Goal: Find specific page/section: Find specific page/section

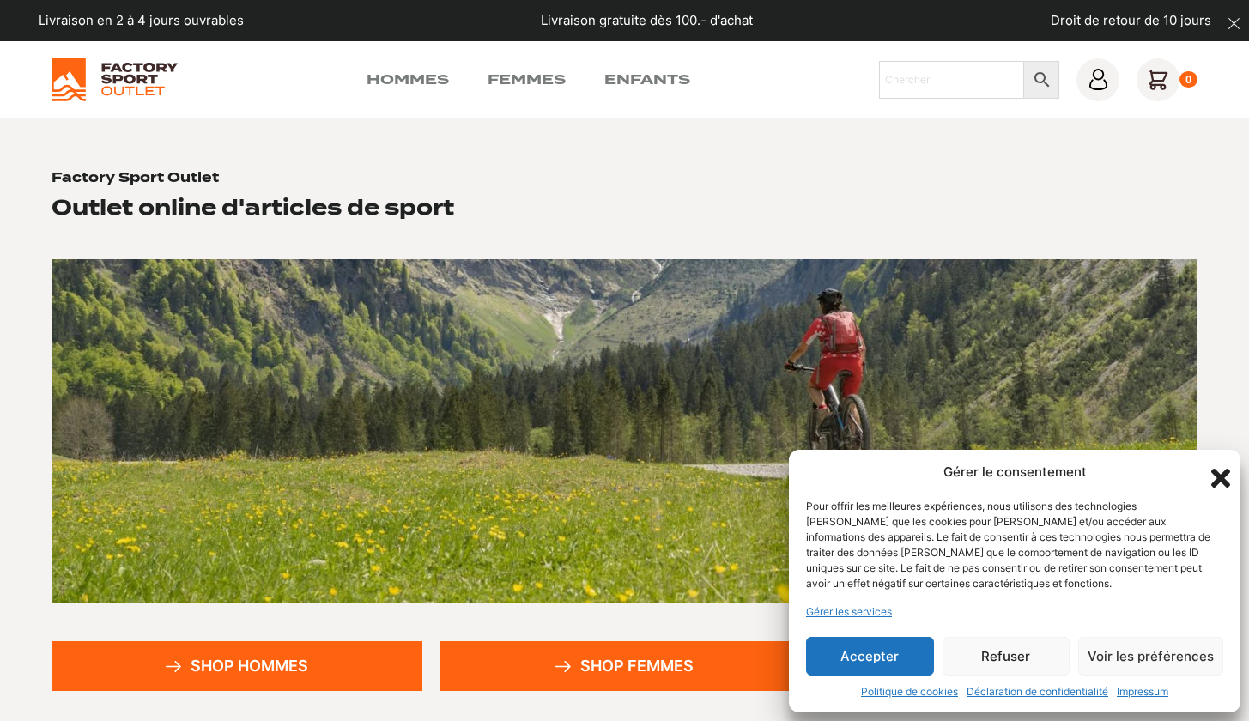
click at [1216, 477] on icon "Fermer la boîte de dialogue" at bounding box center [1220, 478] width 19 height 19
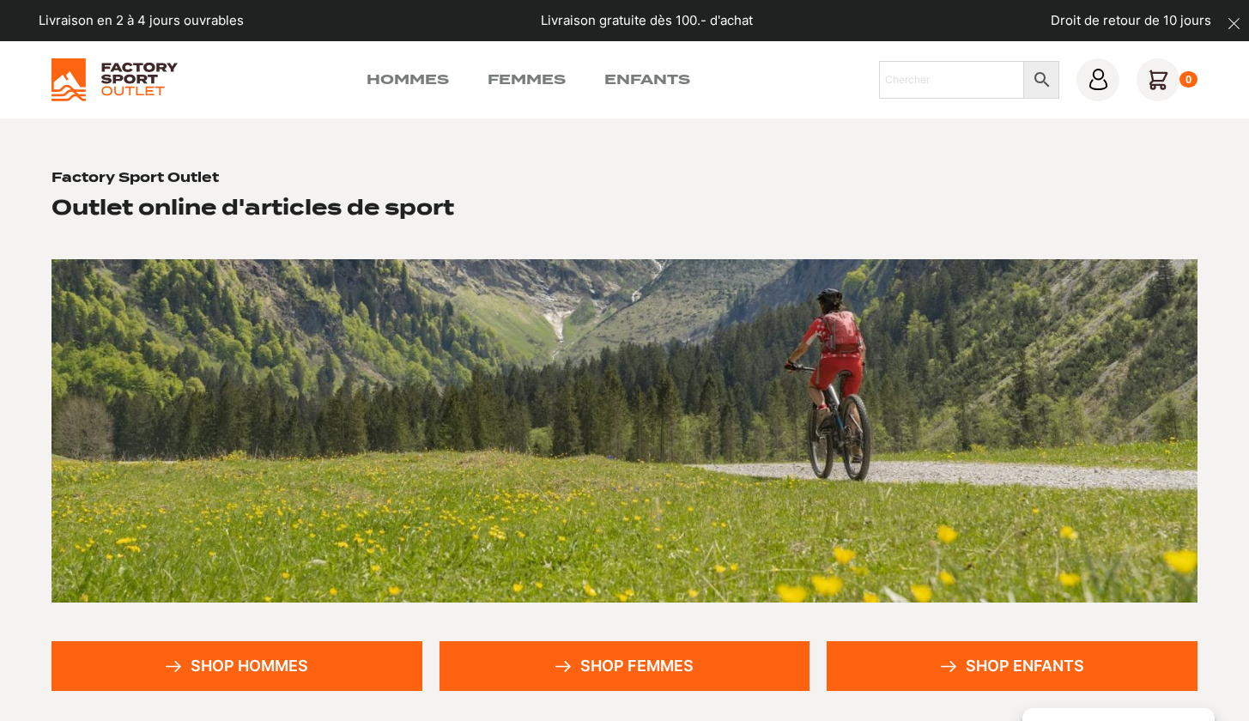
click at [919, 661] on link "Shop enfants" at bounding box center [1012, 666] width 371 height 50
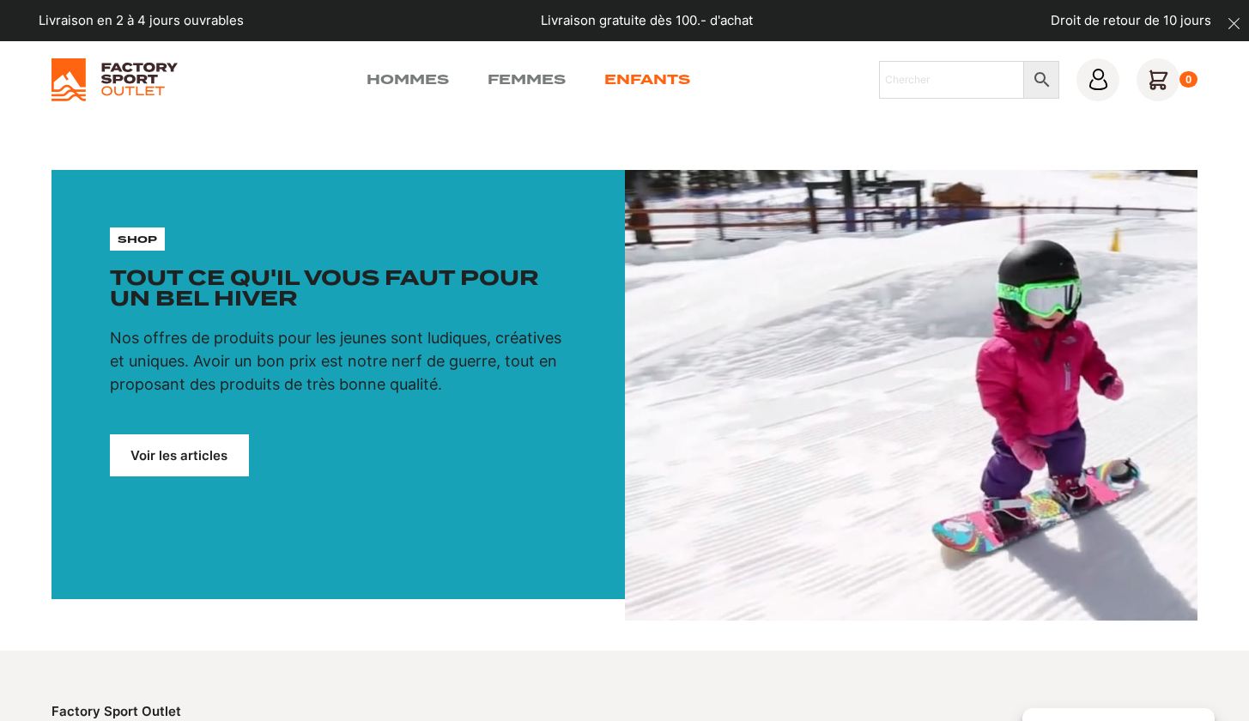
click at [640, 75] on link "Enfants" at bounding box center [647, 80] width 86 height 21
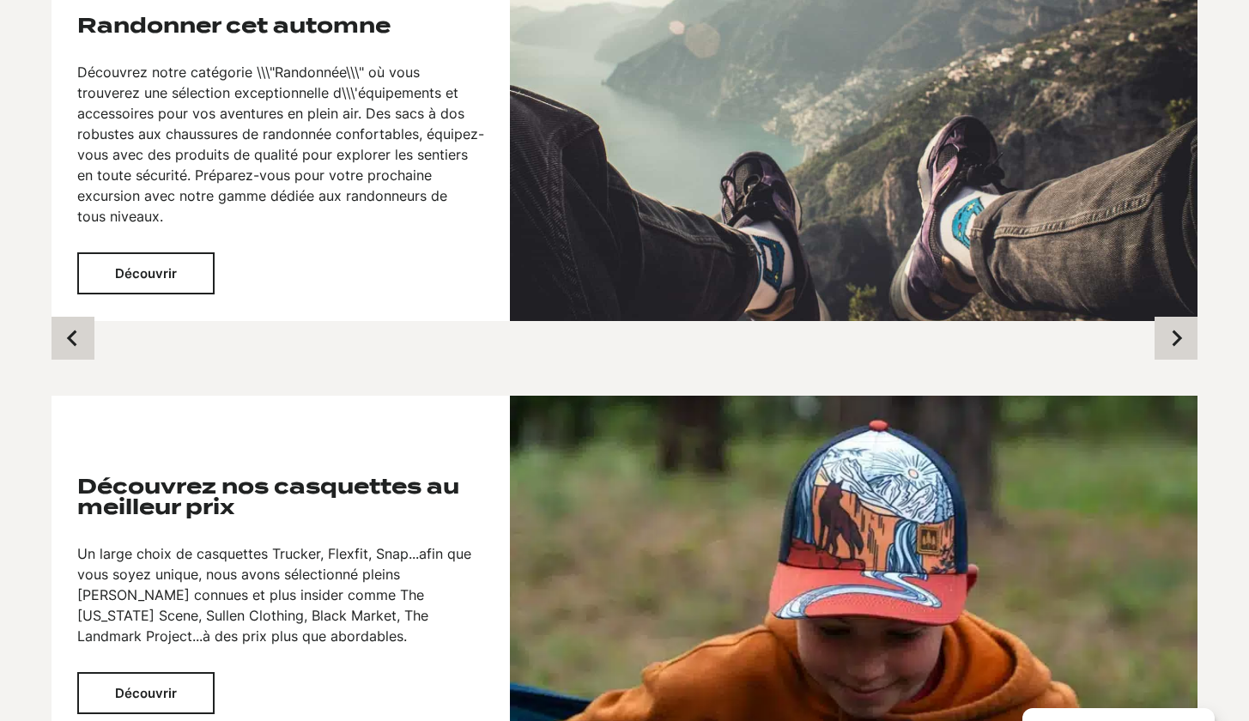
scroll to position [1318, 0]
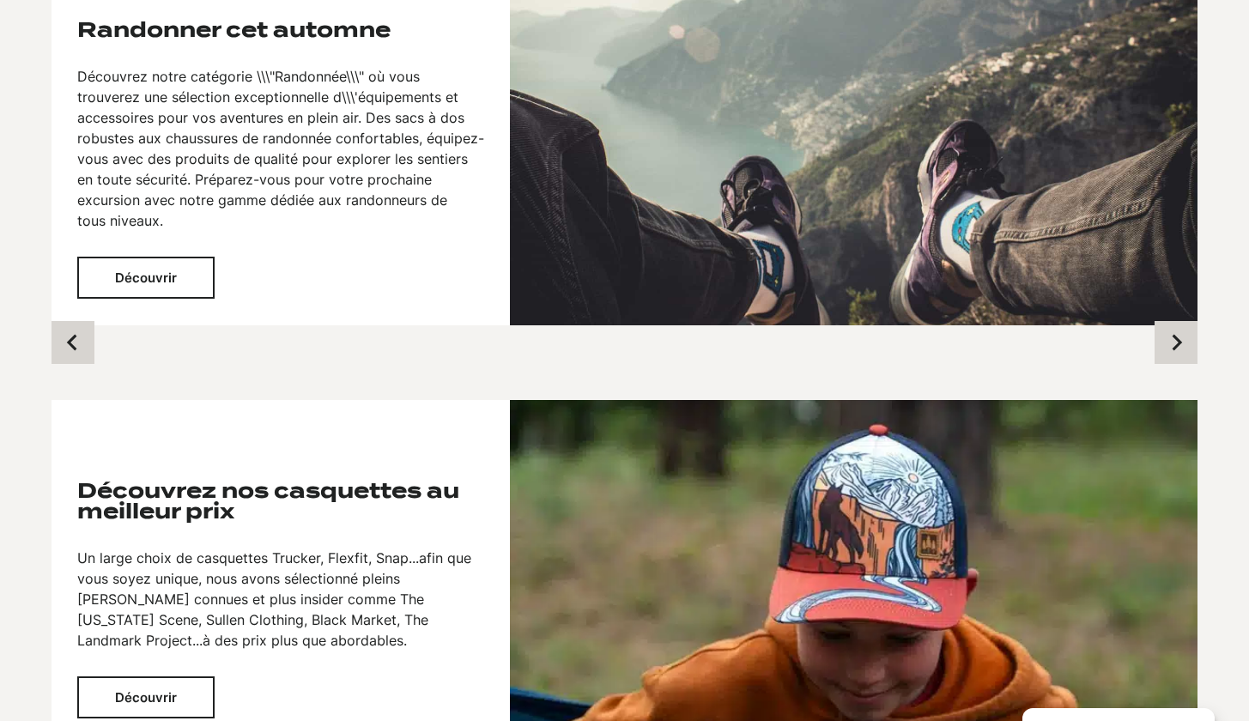
click at [149, 273] on button "Découvrir" at bounding box center [145, 278] width 137 height 42
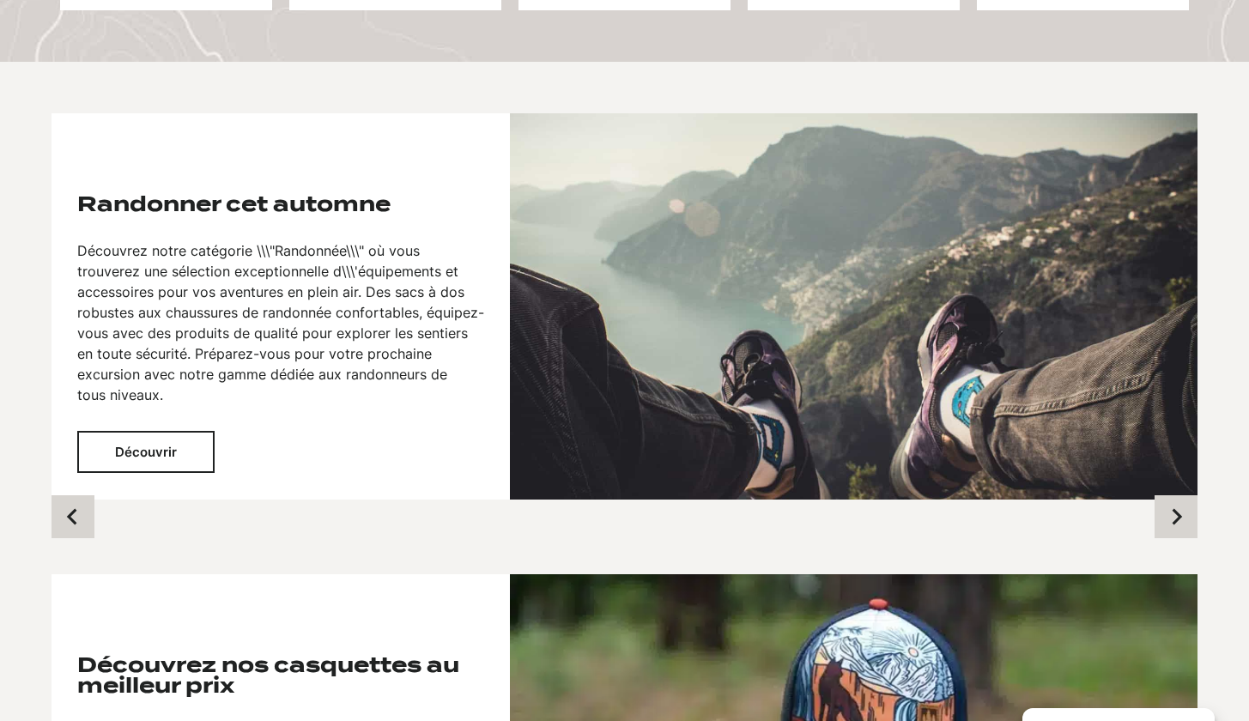
scroll to position [1144, 0]
click at [1182, 514] on icon "Next slide" at bounding box center [1176, 516] width 17 height 17
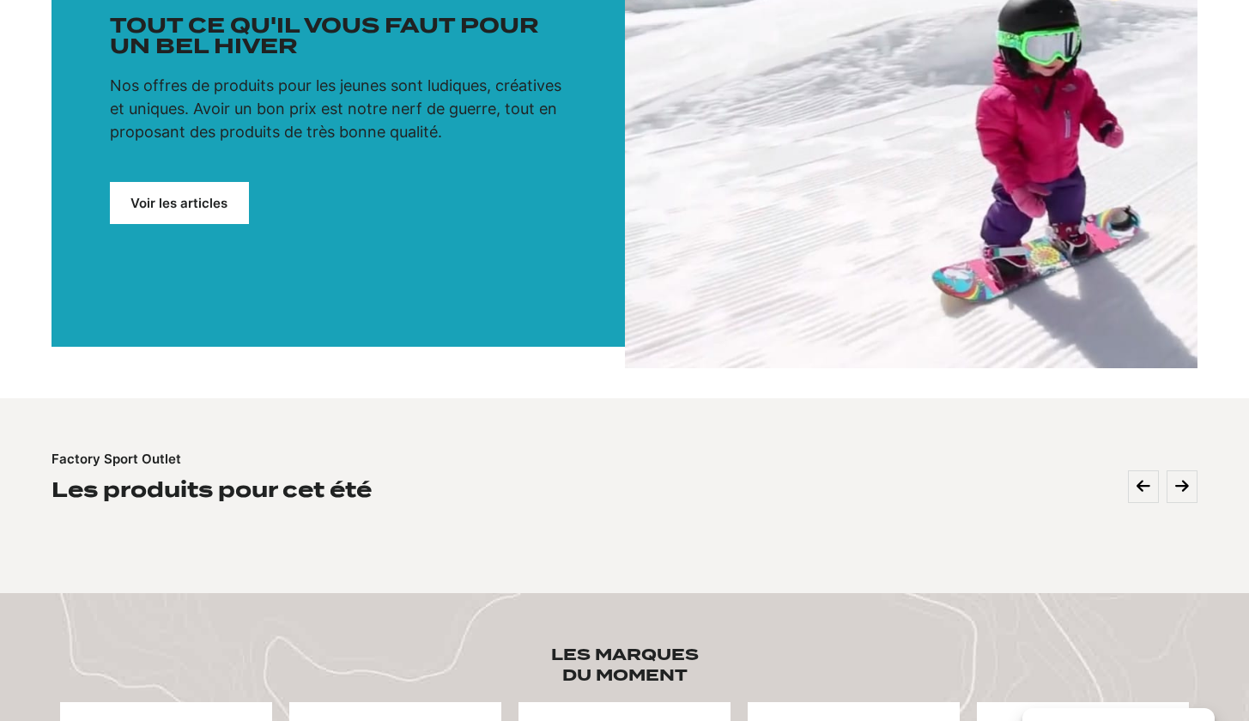
scroll to position [265, 0]
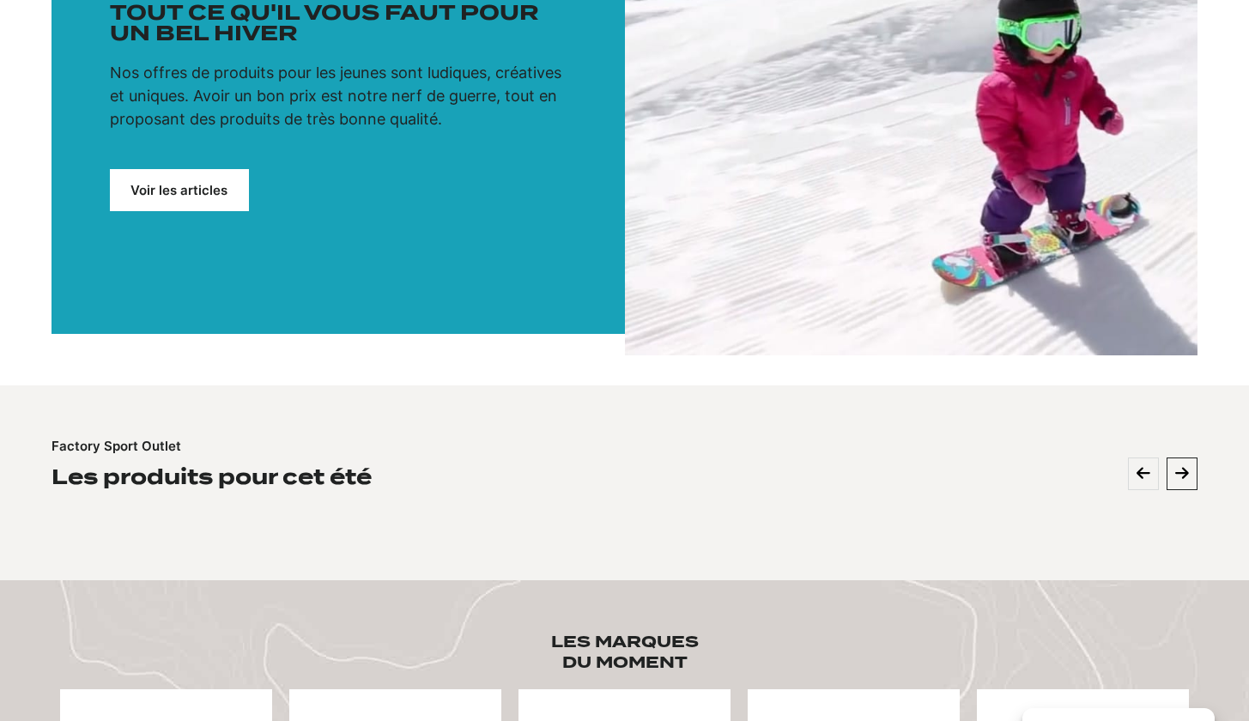
click at [1179, 477] on icon at bounding box center [1182, 473] width 14 height 15
click at [197, 198] on link "Voir les articles" at bounding box center [179, 190] width 139 height 42
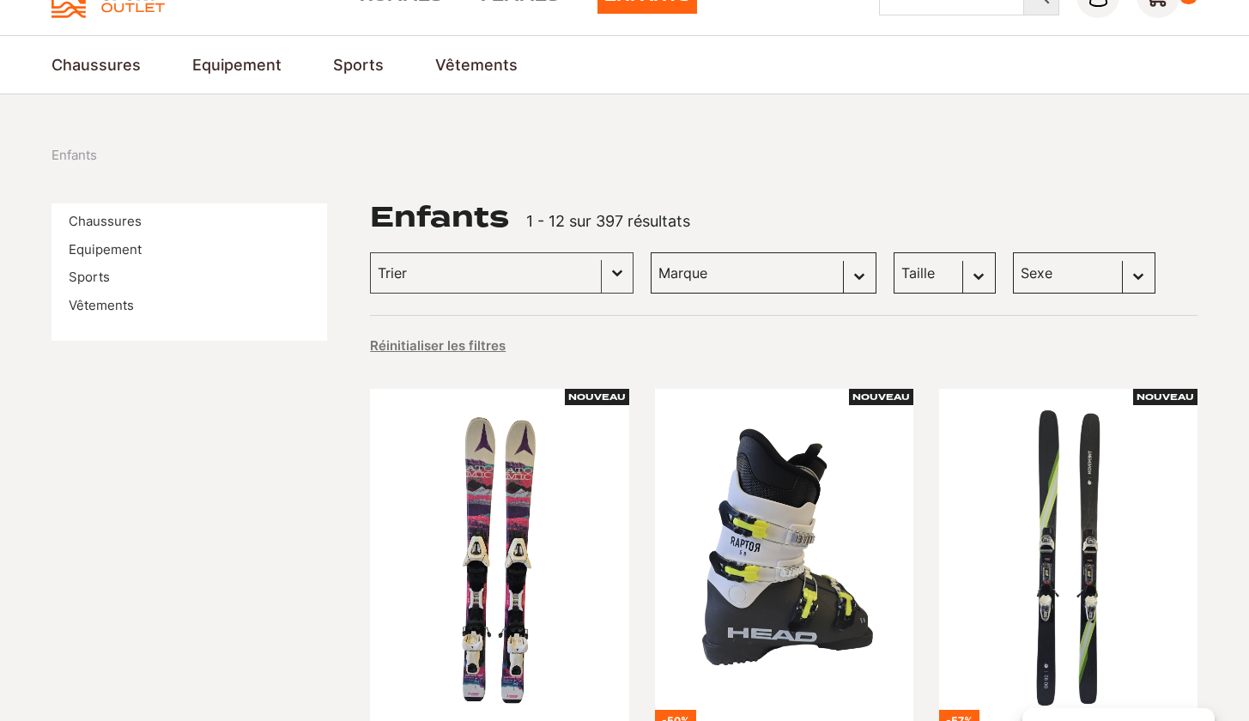
scroll to position [83, 0]
click at [127, 252] on link "Equipement" at bounding box center [105, 249] width 73 height 16
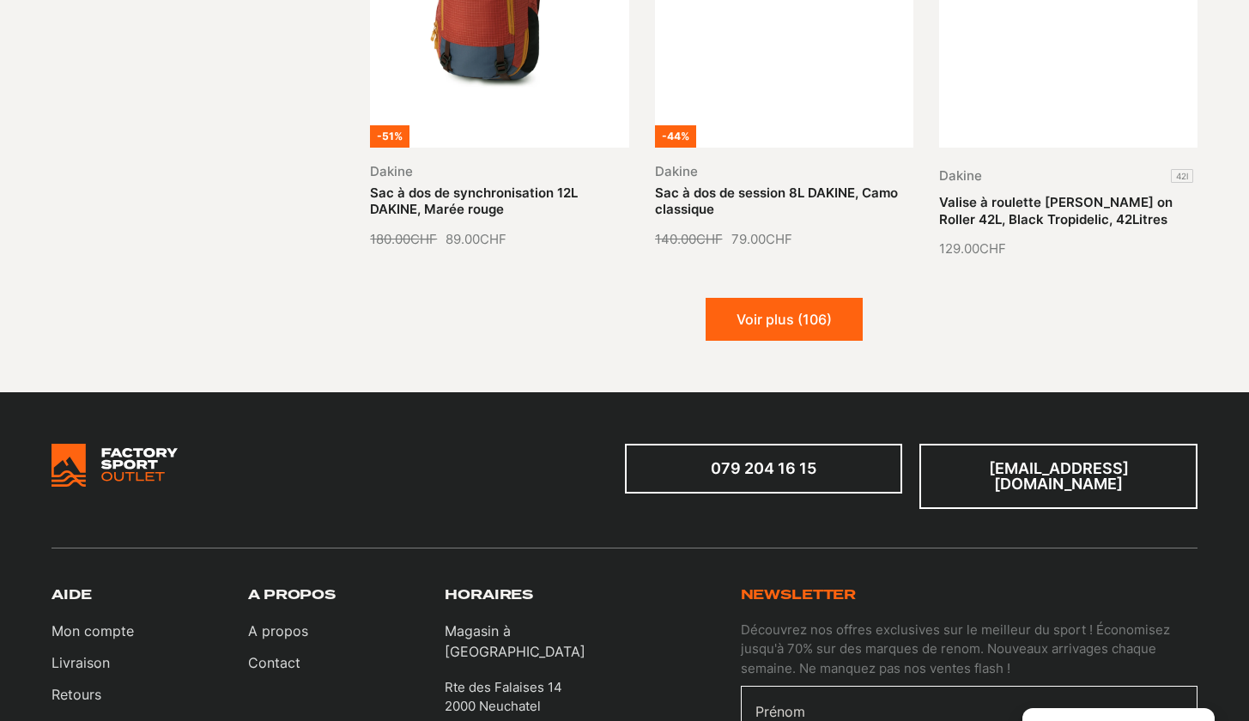
scroll to position [2102, 0]
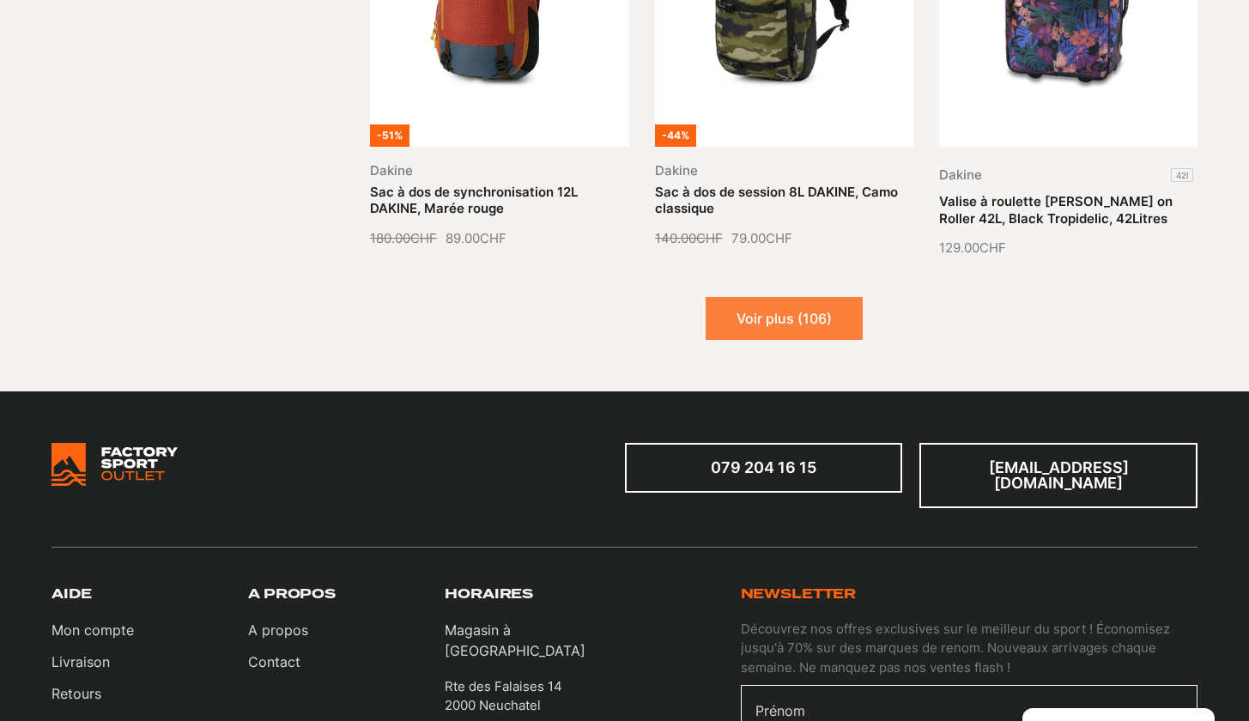
click at [775, 311] on button "Voir plus (106)" at bounding box center [784, 318] width 157 height 43
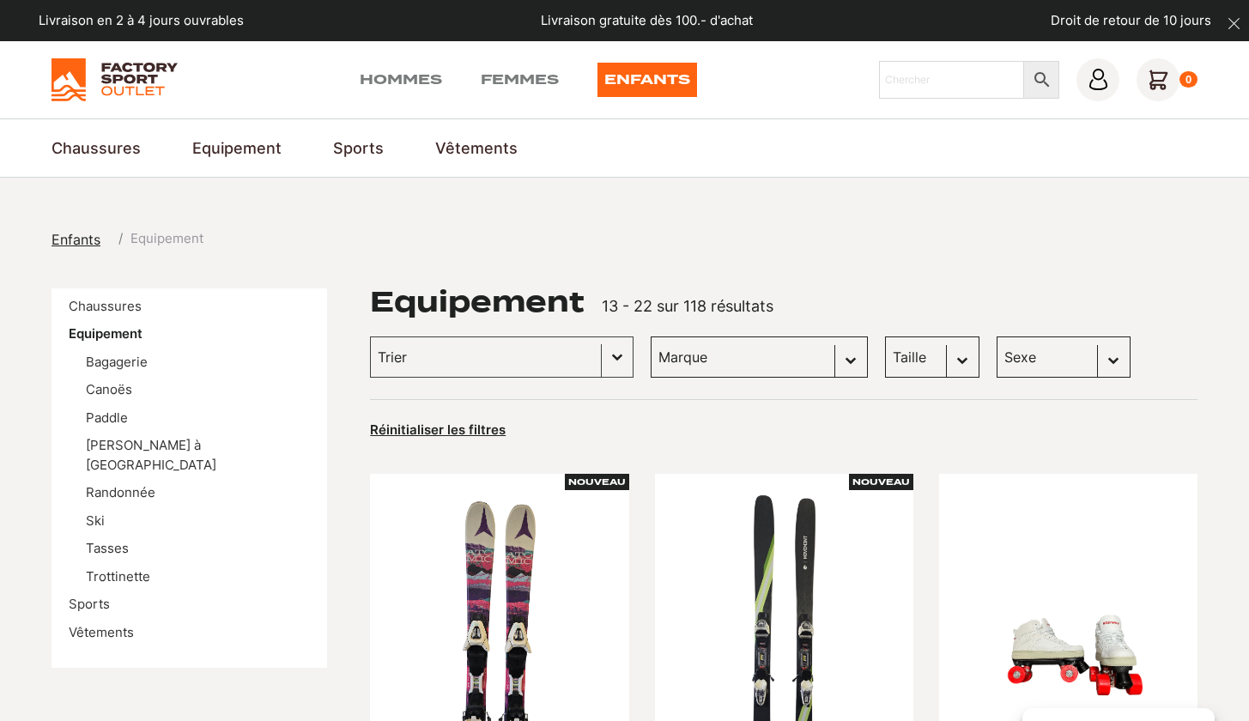
scroll to position [0, 0]
click at [94, 513] on link "Ski" at bounding box center [95, 521] width 19 height 16
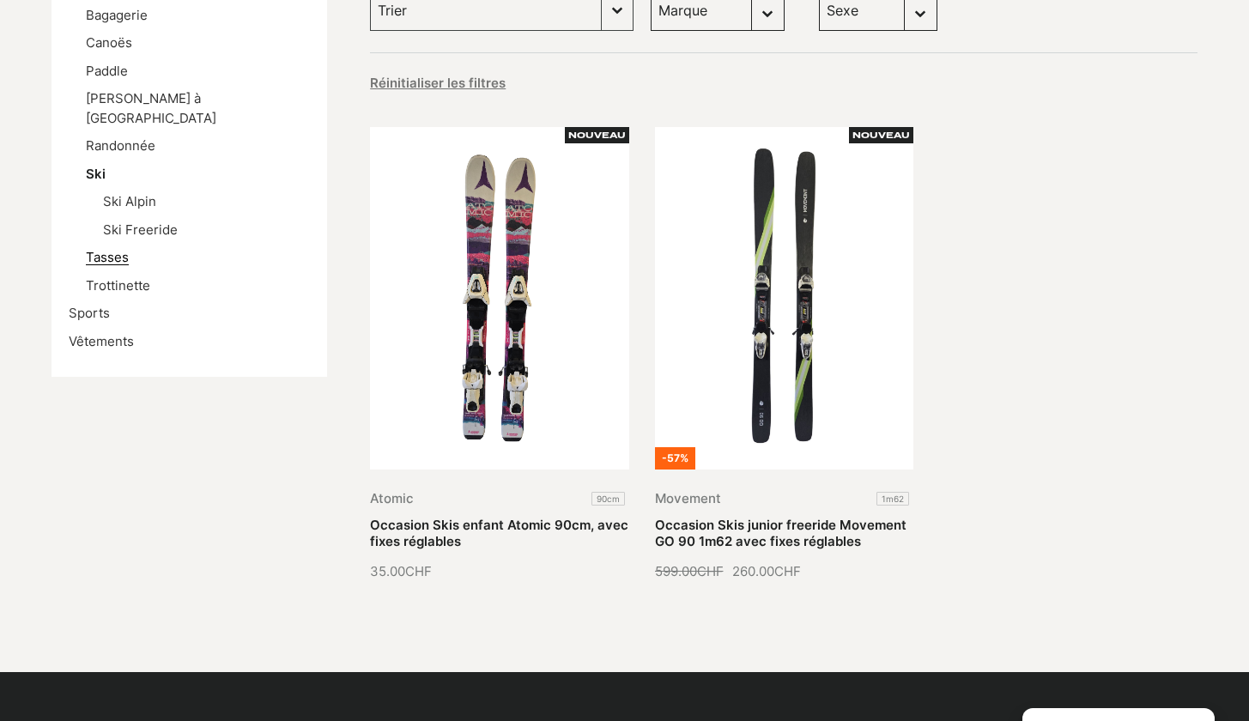
scroll to position [349, 0]
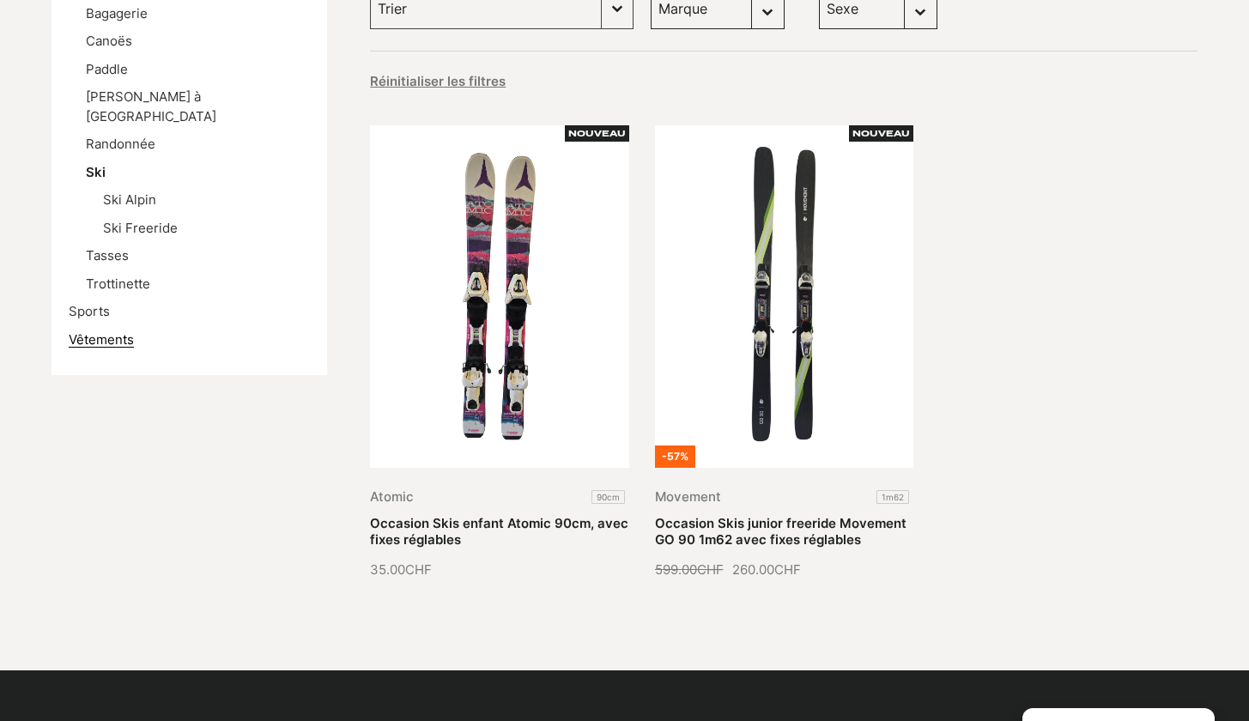
click at [112, 331] on link "Vêtements" at bounding box center [101, 339] width 65 height 16
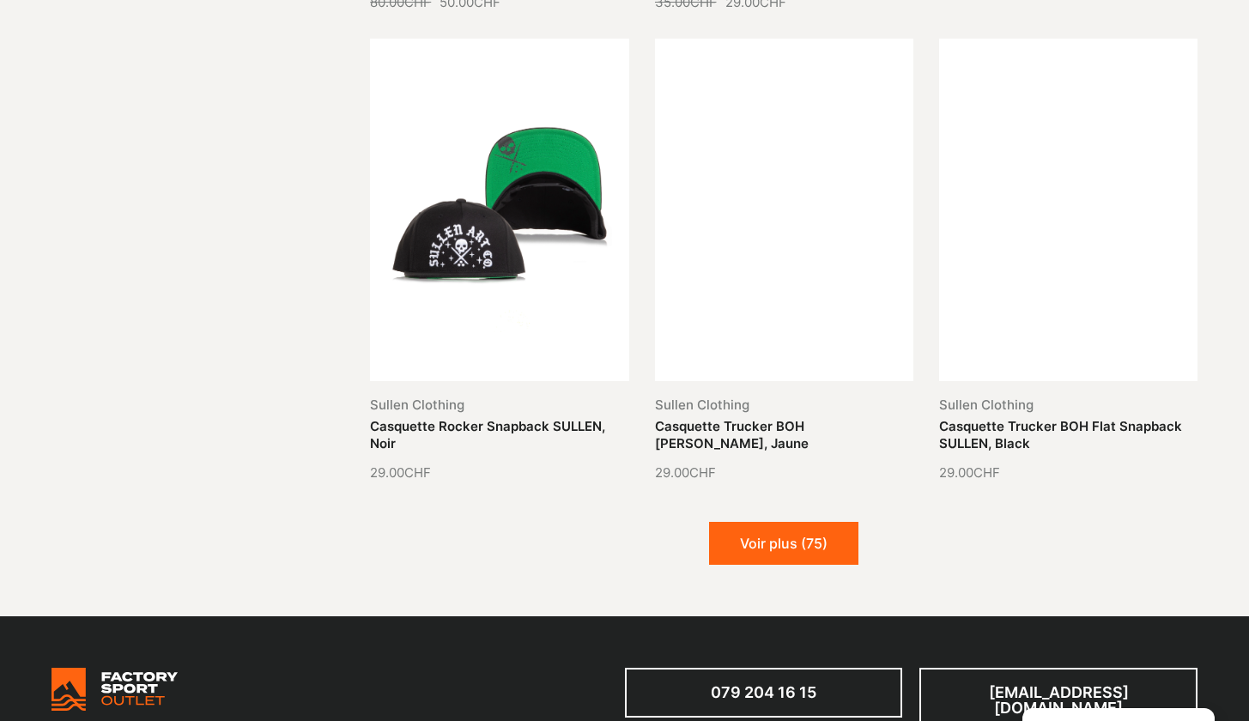
scroll to position [1880, 0]
